Goal: Task Accomplishment & Management: Complete application form

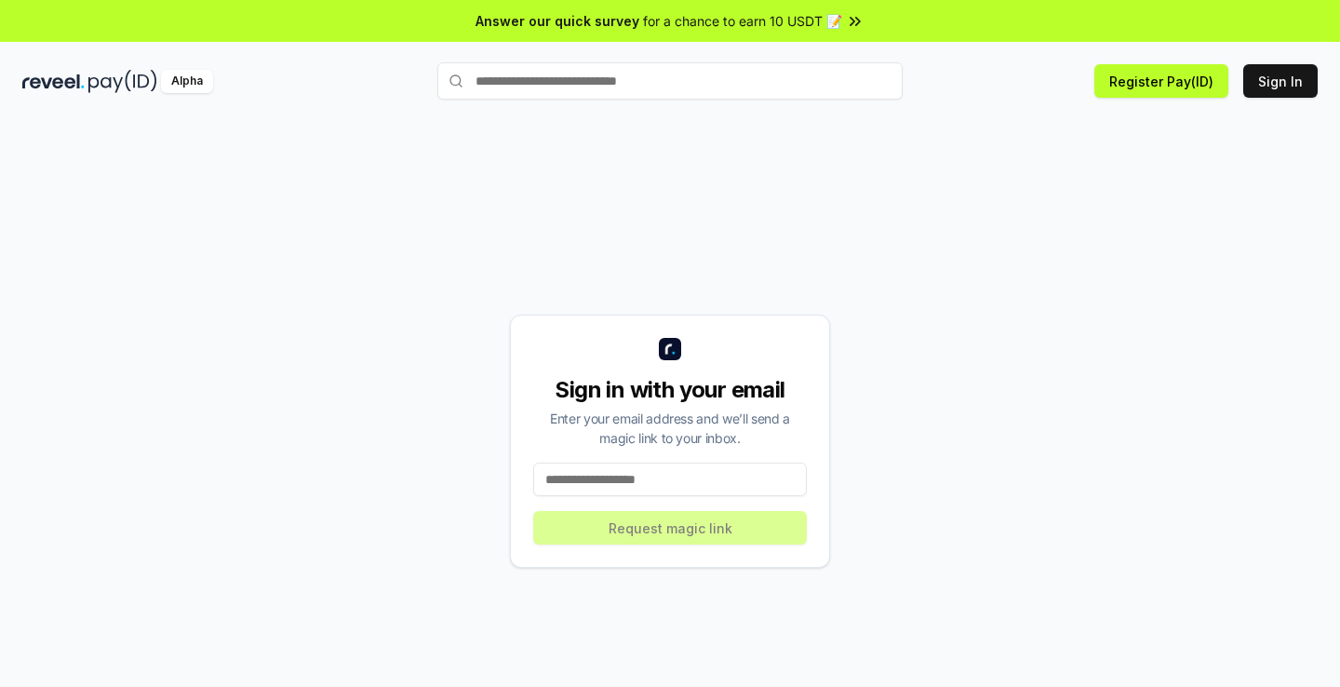
click at [617, 473] on input at bounding box center [670, 480] width 274 height 34
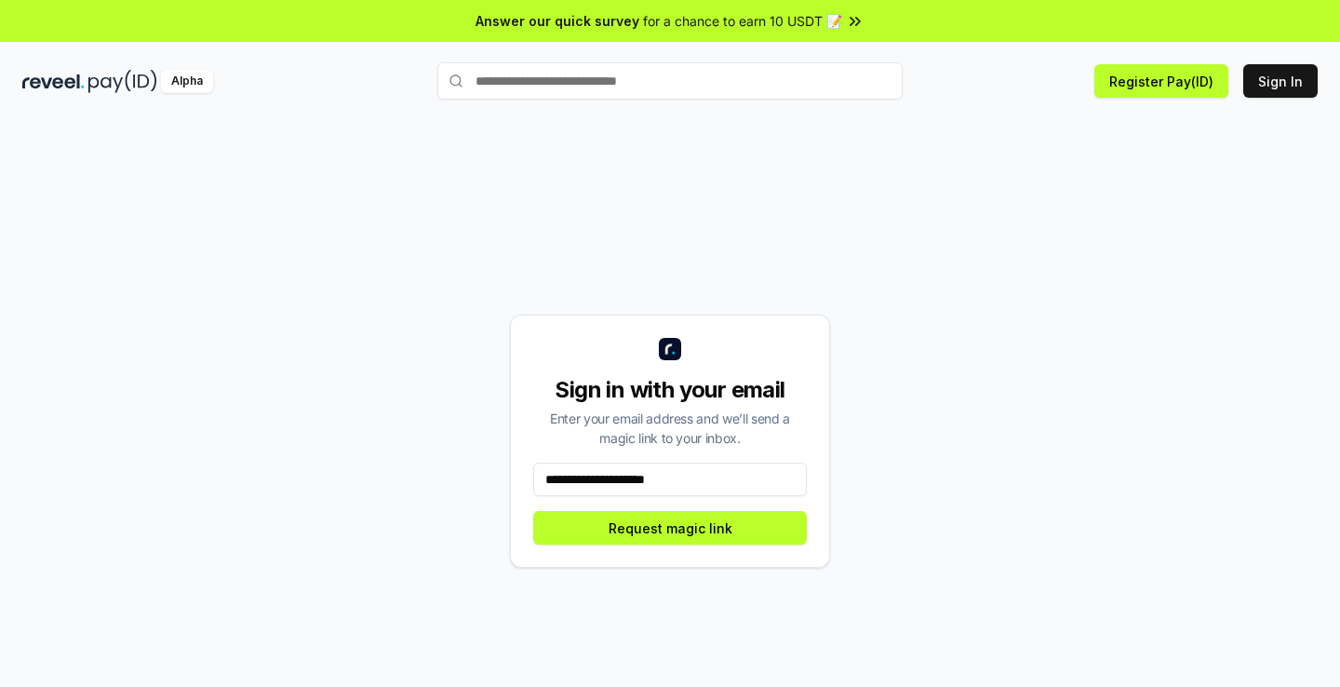
type input "**********"
